Goal: Complete application form: Complete application form

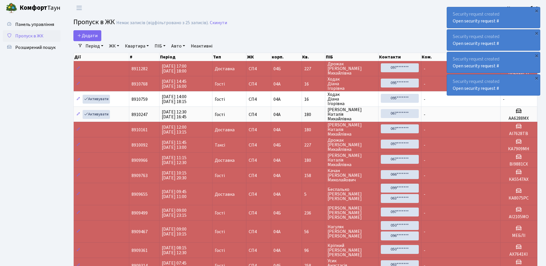
select select "25"
click at [536, 10] on div "×" at bounding box center [536, 11] width 6 height 6
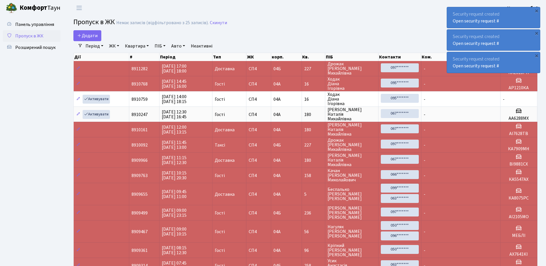
click at [536, 10] on div "×" at bounding box center [536, 11] width 6 height 6
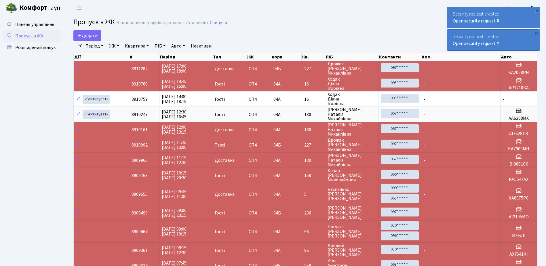
click at [536, 10] on div "×" at bounding box center [536, 11] width 6 height 6
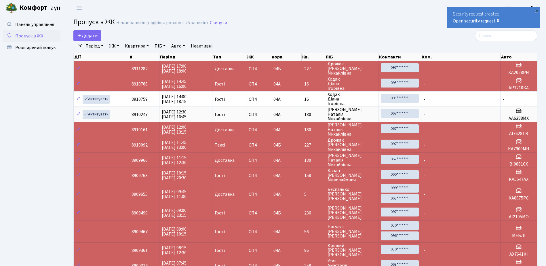
click at [536, 10] on div "×" at bounding box center [536, 11] width 6 height 6
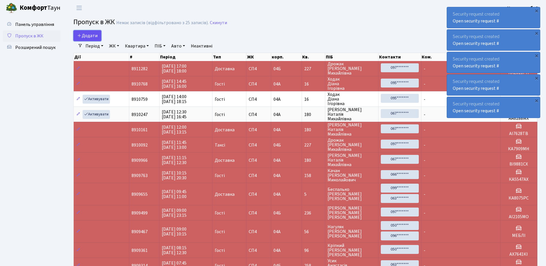
click at [90, 33] on span "Додати" at bounding box center [87, 36] width 20 height 6
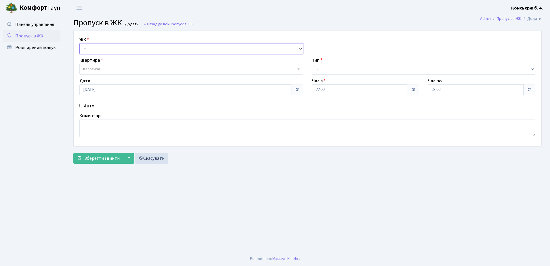
click at [109, 48] on select "- [STREET_ADDRESS]" at bounding box center [191, 48] width 224 height 11
select select "325"
click at [79, 43] on select "- СП4, Столичне шосе, 5" at bounding box center [191, 48] width 224 height 11
select select
click at [115, 69] on span "Квартира" at bounding box center [189, 69] width 213 height 6
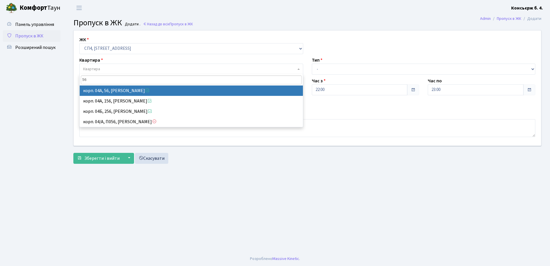
type input "56"
select select "21084"
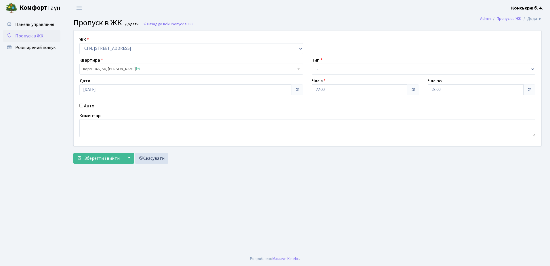
click at [81, 106] on input "Авто" at bounding box center [81, 106] width 4 height 4
checkbox input "true"
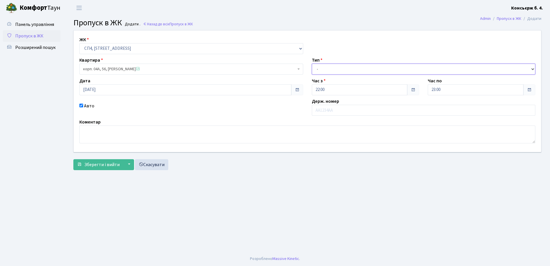
click at [384, 68] on select "- Доставка Таксі Гості Сервіс" at bounding box center [424, 69] width 224 height 11
select select "18"
click at [312, 64] on select "- Доставка Таксі Гості Сервіс" at bounding box center [424, 69] width 224 height 11
click at [353, 108] on input "text" at bounding box center [424, 110] width 224 height 11
type input "МЕБЛІ"
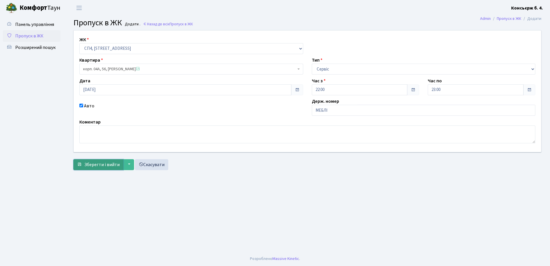
click at [101, 164] on span "Зберегти і вийти" at bounding box center [101, 164] width 35 height 6
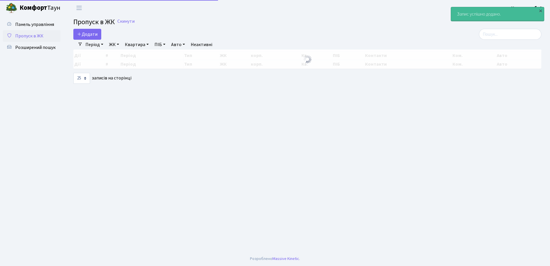
select select "25"
